Goal: Navigation & Orientation: Find specific page/section

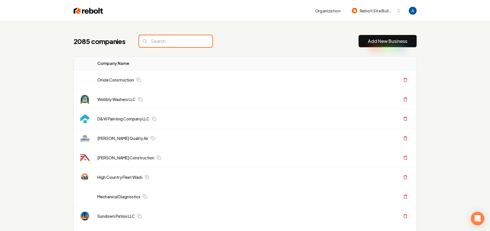
click at [163, 39] on input "search" at bounding box center [175, 41] width 73 height 12
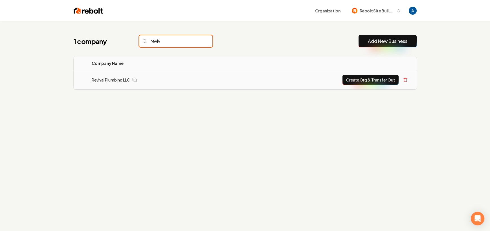
type input "reviv"
click at [107, 83] on td "Revival Plumbing LLC" at bounding box center [154, 79] width 134 height 19
click at [108, 80] on link "Revival Plumbing LLC" at bounding box center [111, 80] width 38 height 6
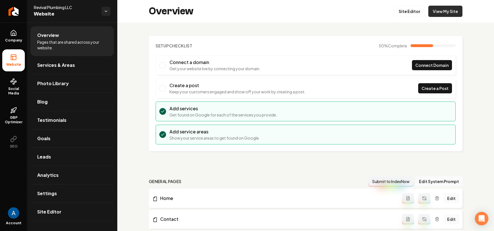
click at [438, 12] on link "View My Site" at bounding box center [446, 11] width 34 height 11
click at [56, 69] on link "Services & Areas" at bounding box center [71, 65] width 83 height 18
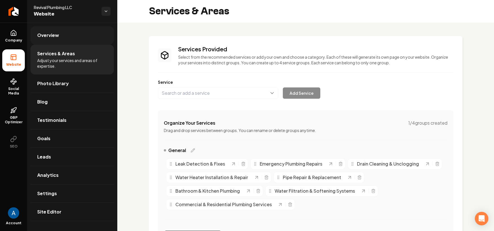
click at [46, 37] on span "Overview" at bounding box center [48, 35] width 22 height 7
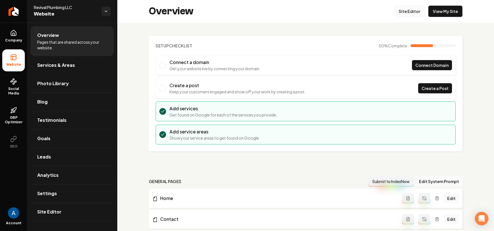
click at [400, 10] on link "Site Editor" at bounding box center [409, 11] width 31 height 11
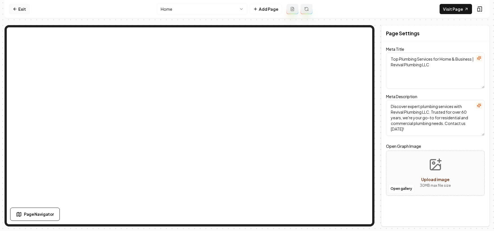
click at [17, 10] on icon at bounding box center [15, 9] width 5 height 5
